Goal: Information Seeking & Learning: Learn about a topic

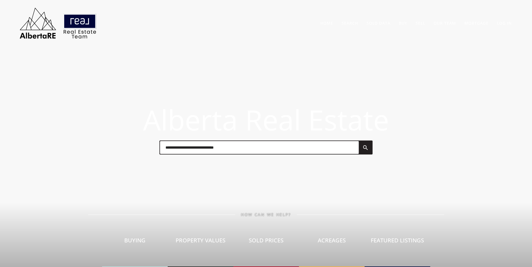
click at [170, 151] on input "text" at bounding box center [259, 147] width 199 height 13
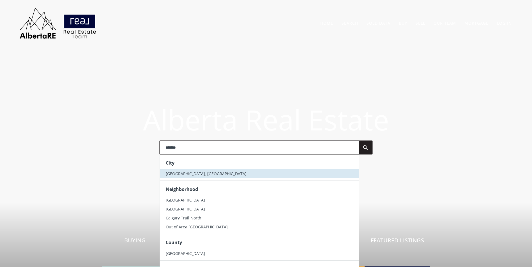
type input "*******"
click at [181, 177] on li "[GEOGRAPHIC_DATA], [GEOGRAPHIC_DATA]" at bounding box center [259, 174] width 199 height 9
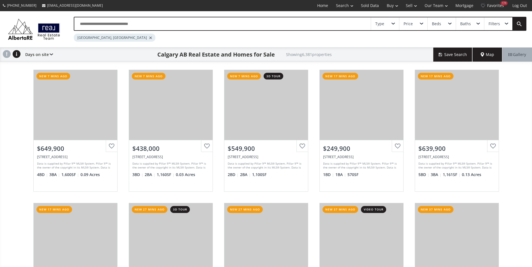
click at [137, 22] on input "text" at bounding box center [222, 23] width 296 height 13
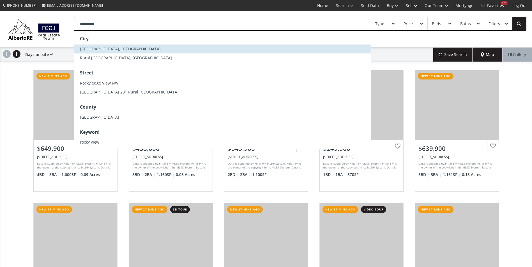
type input "**********"
click at [117, 50] on span "Rocky View County, AB" at bounding box center [120, 48] width 81 height 5
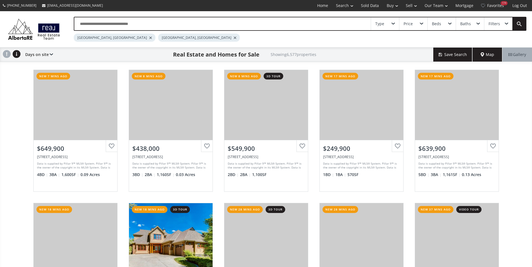
click at [149, 37] on div at bounding box center [150, 38] width 3 height 2
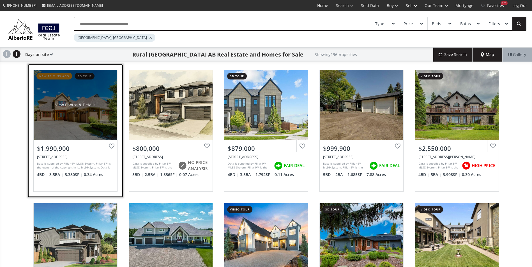
click at [61, 93] on div "View Photos & Details" at bounding box center [76, 105] width 84 height 70
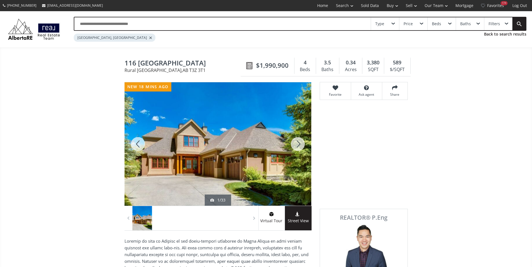
click at [292, 146] on div at bounding box center [297, 144] width 27 height 124
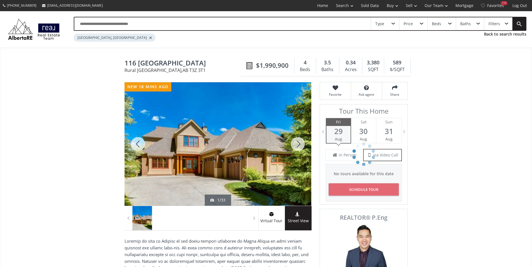
click at [292, 146] on div at bounding box center [297, 144] width 27 height 124
click at [287, 145] on div at bounding box center [297, 144] width 27 height 124
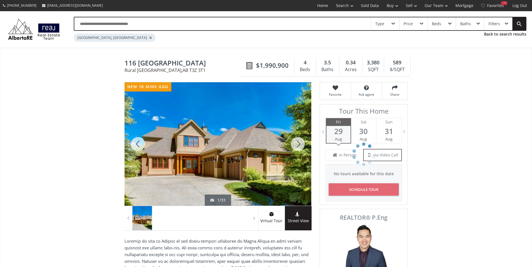
click at [287, 145] on div at bounding box center [297, 144] width 27 height 124
click at [292, 143] on div at bounding box center [297, 144] width 27 height 124
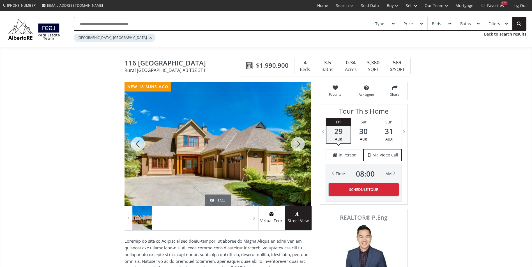
click at [292, 143] on div at bounding box center [297, 144] width 27 height 124
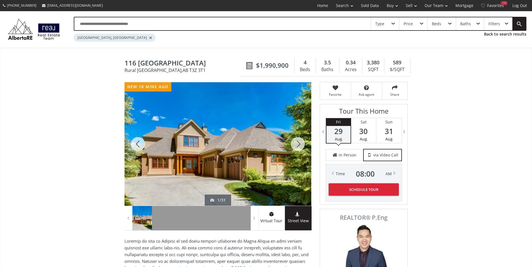
click at [297, 149] on div at bounding box center [297, 144] width 27 height 124
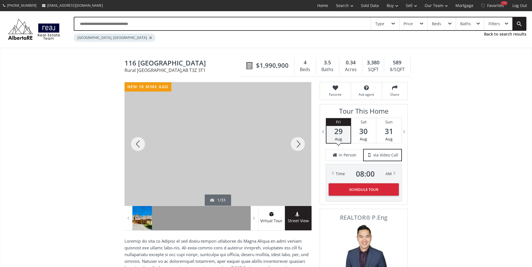
click at [297, 148] on div at bounding box center [297, 144] width 27 height 124
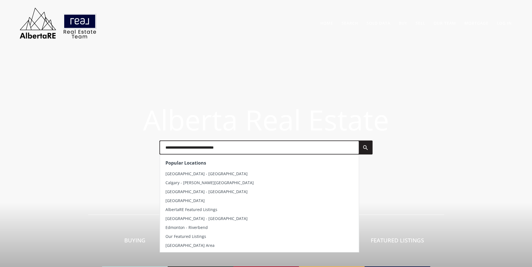
click at [179, 145] on input "text" at bounding box center [259, 147] width 199 height 13
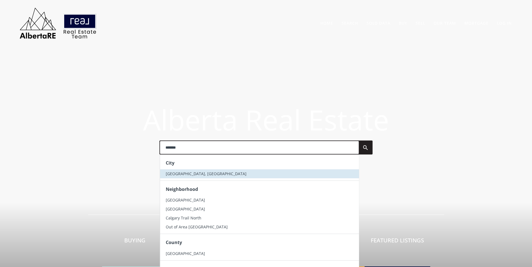
type input "*******"
click at [184, 170] on li "[GEOGRAPHIC_DATA], [GEOGRAPHIC_DATA]" at bounding box center [259, 174] width 199 height 9
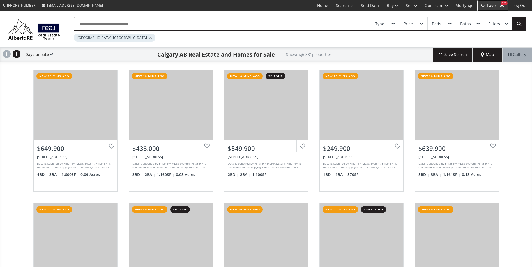
click at [496, 3] on link "Favorites 174" at bounding box center [492, 5] width 31 height 11
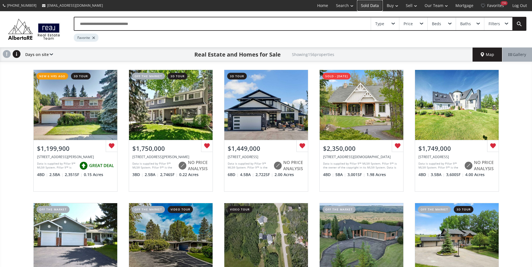
click at [363, 2] on link "Sold Data" at bounding box center [370, 5] width 26 height 11
